Goal: Contribute content

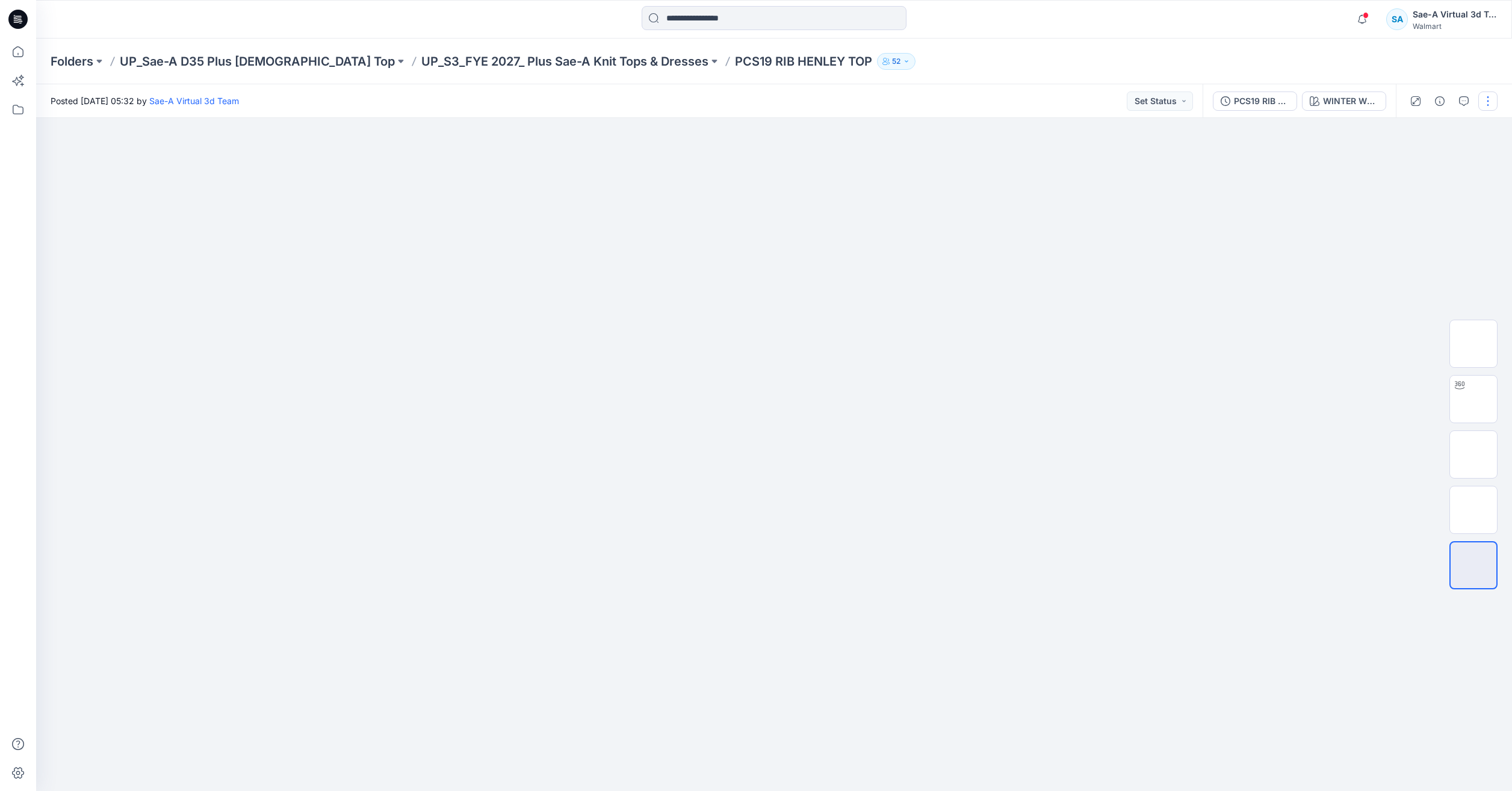
click at [1480, 101] on button "button" at bounding box center [1488, 101] width 19 height 19
click at [1406, 152] on button "Edit" at bounding box center [1437, 163] width 111 height 22
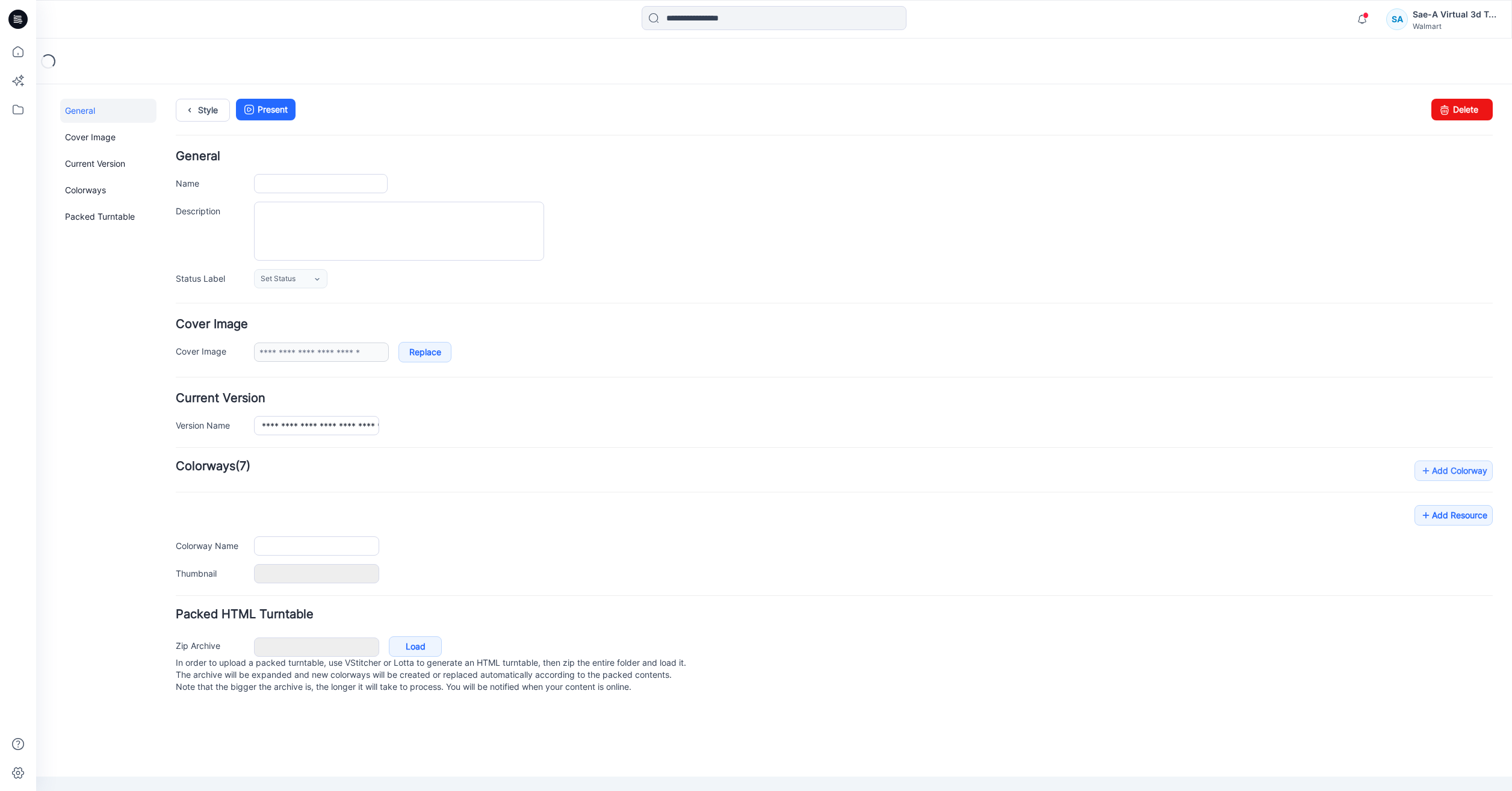
type input "**********"
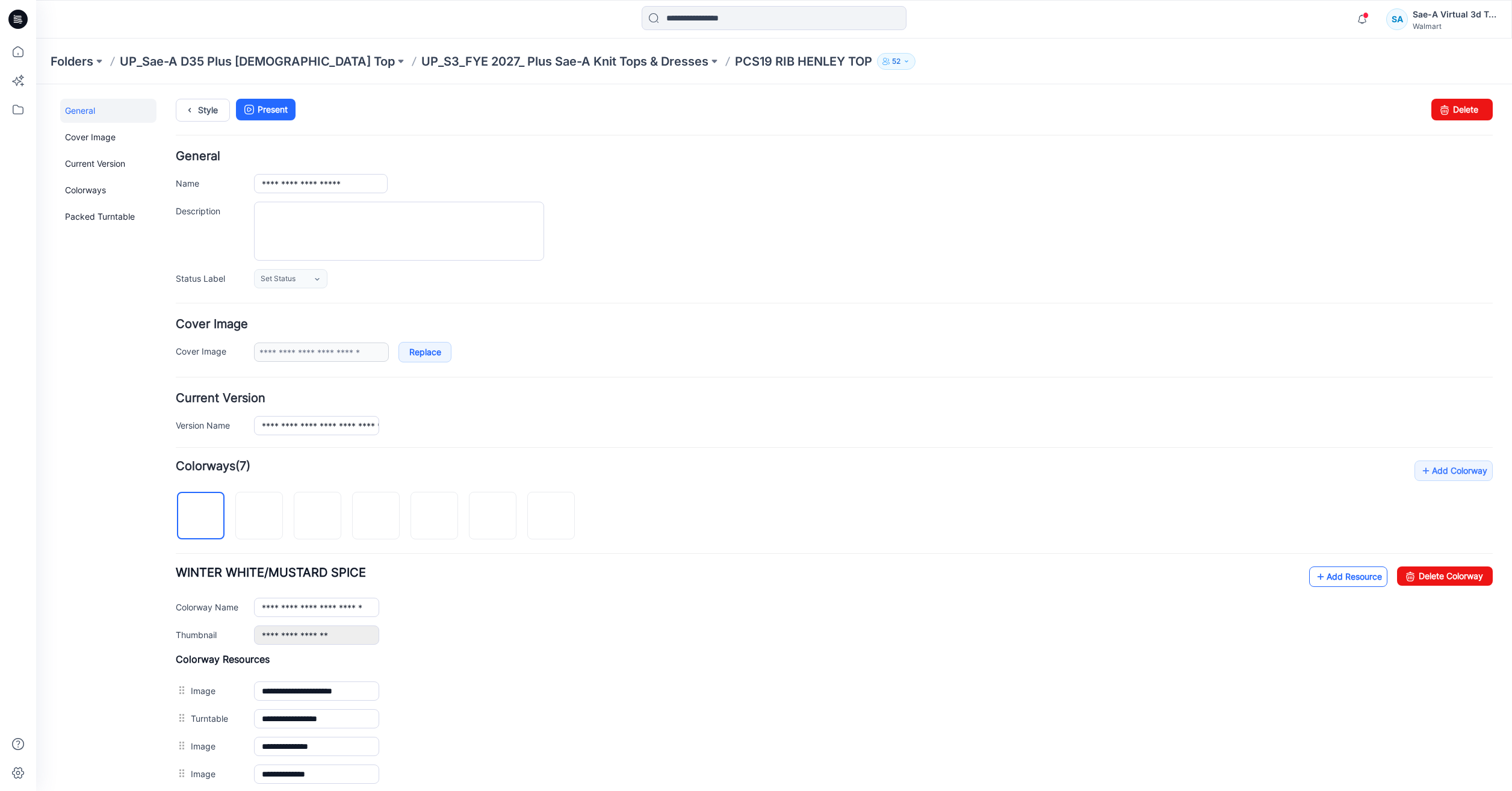
click at [1342, 581] on link "Add Resource" at bounding box center [1348, 577] width 78 height 21
